Goal: Understand process/instructions

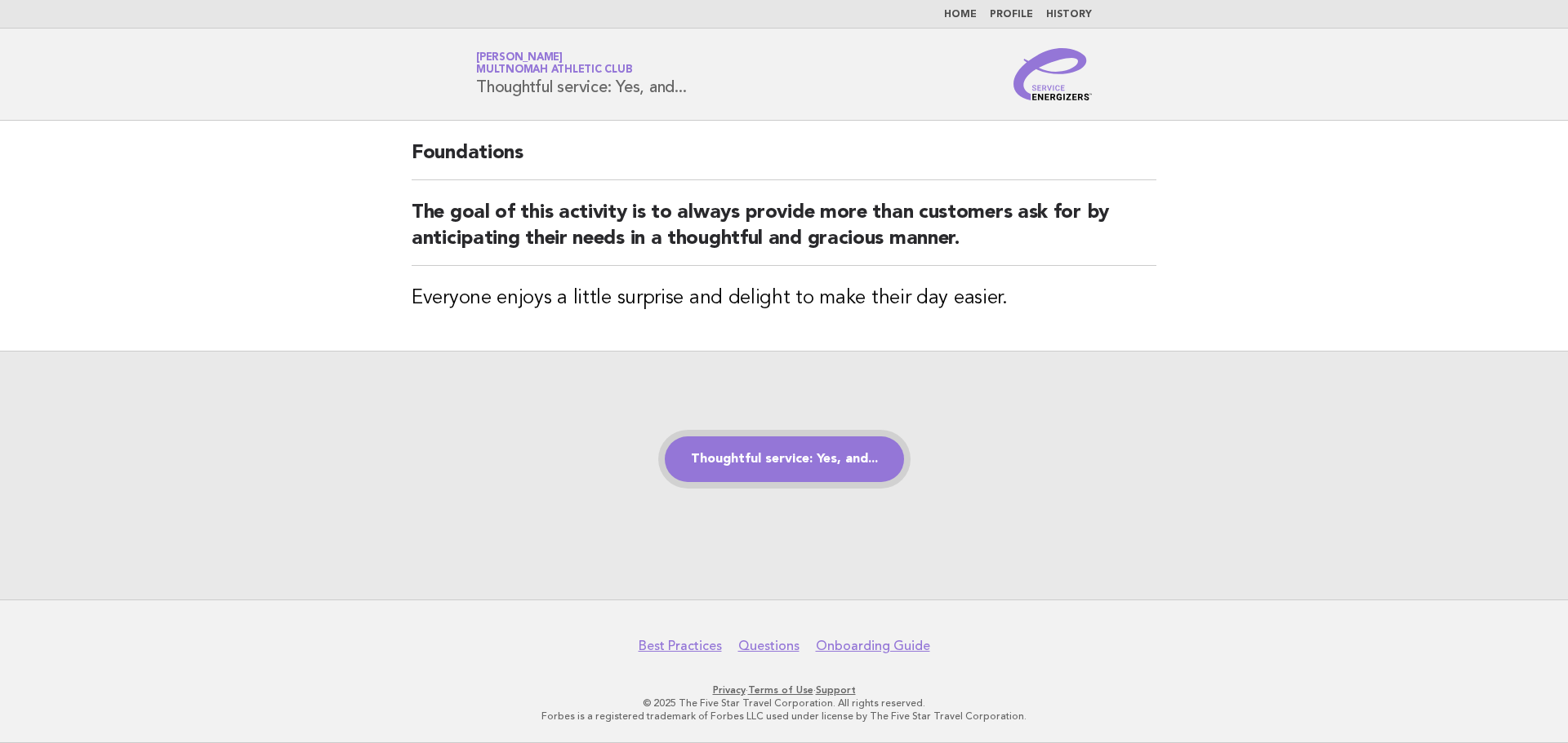
click at [811, 461] on link "Thoughtful service: Yes, and..." at bounding box center [784, 459] width 239 height 46
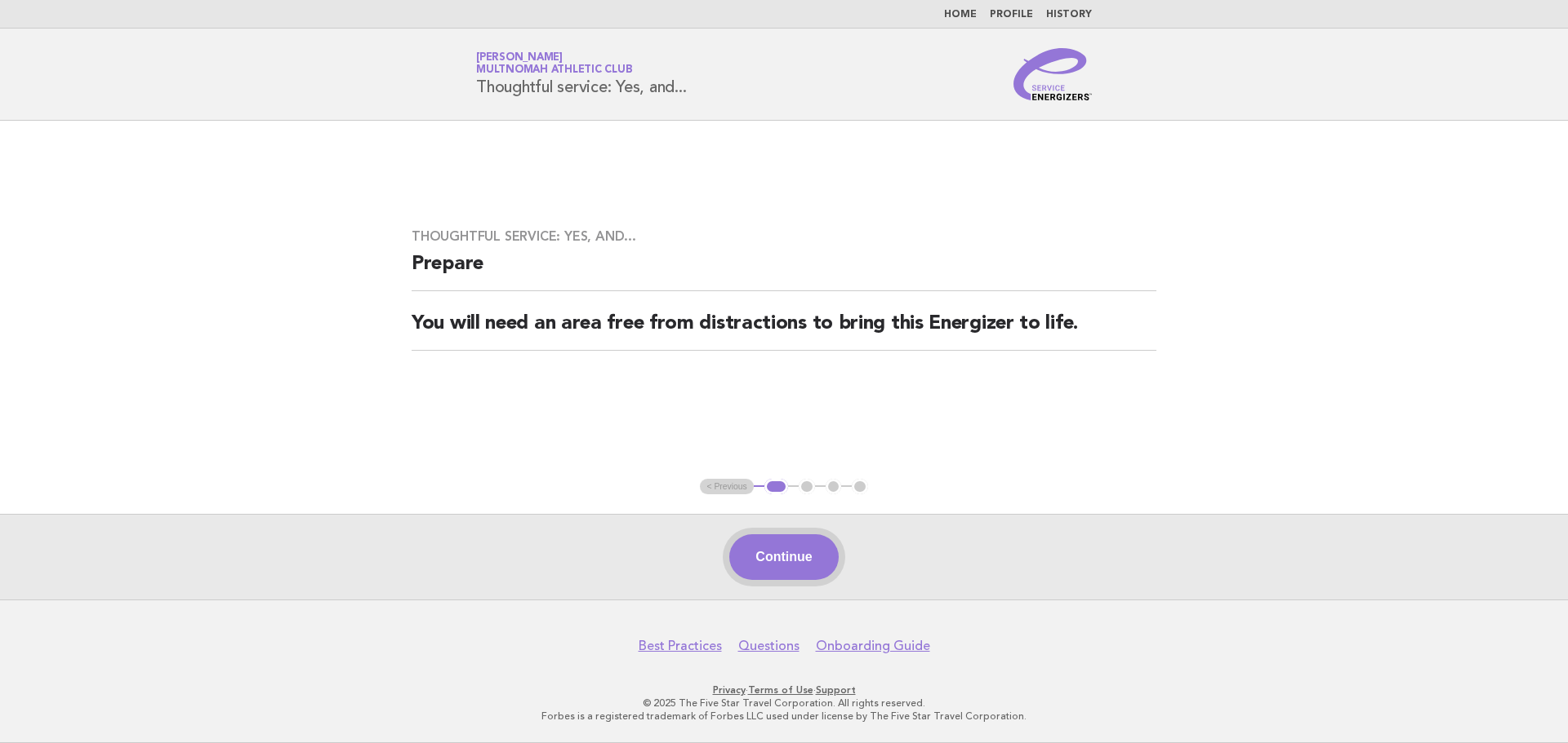
click at [810, 563] on button "Continue" at bounding box center [784, 557] width 109 height 46
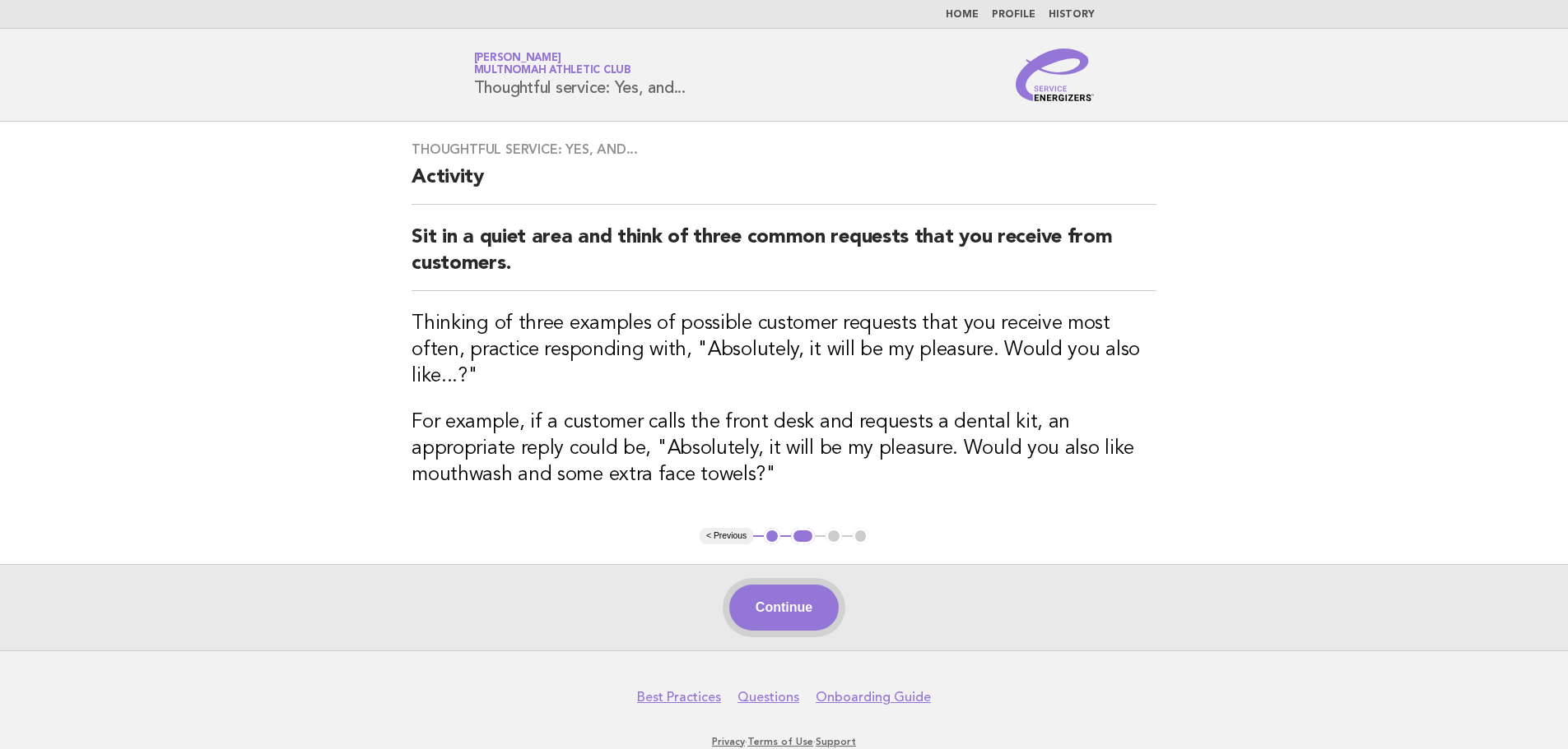
click at [790, 585] on button "Continue" at bounding box center [784, 607] width 110 height 46
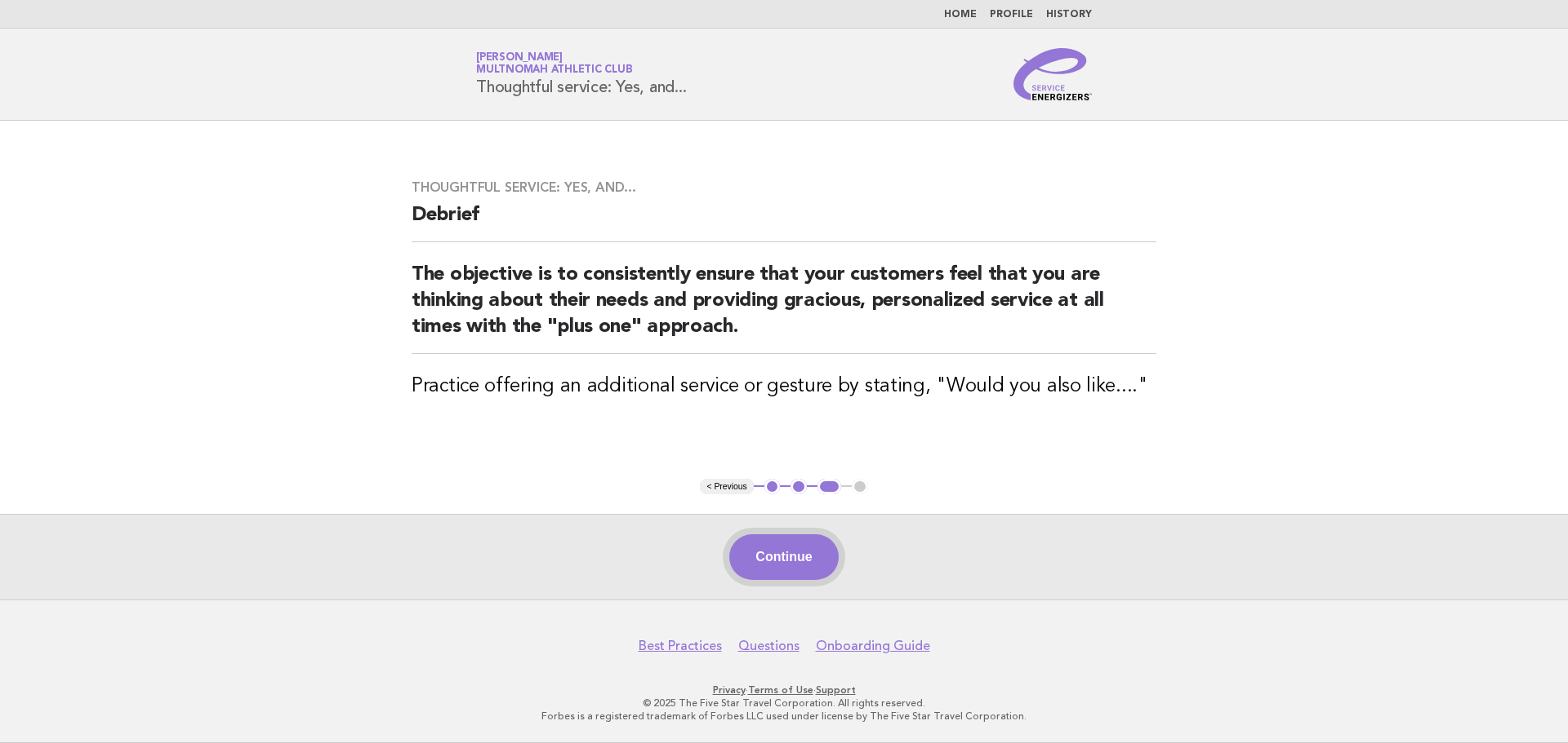
click at [794, 563] on button "Continue" at bounding box center [784, 557] width 109 height 46
